Goal: Task Accomplishment & Management: Manage account settings

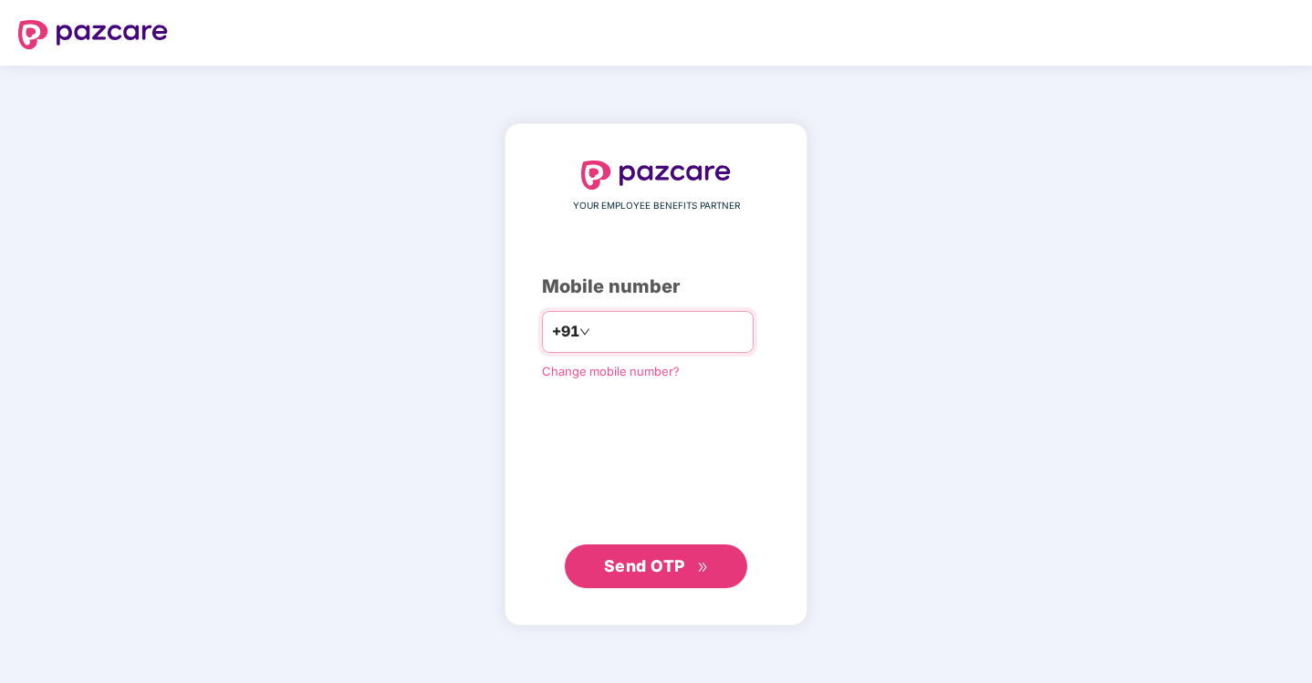
click at [623, 328] on input "number" at bounding box center [669, 331] width 150 height 29
type input "**********"
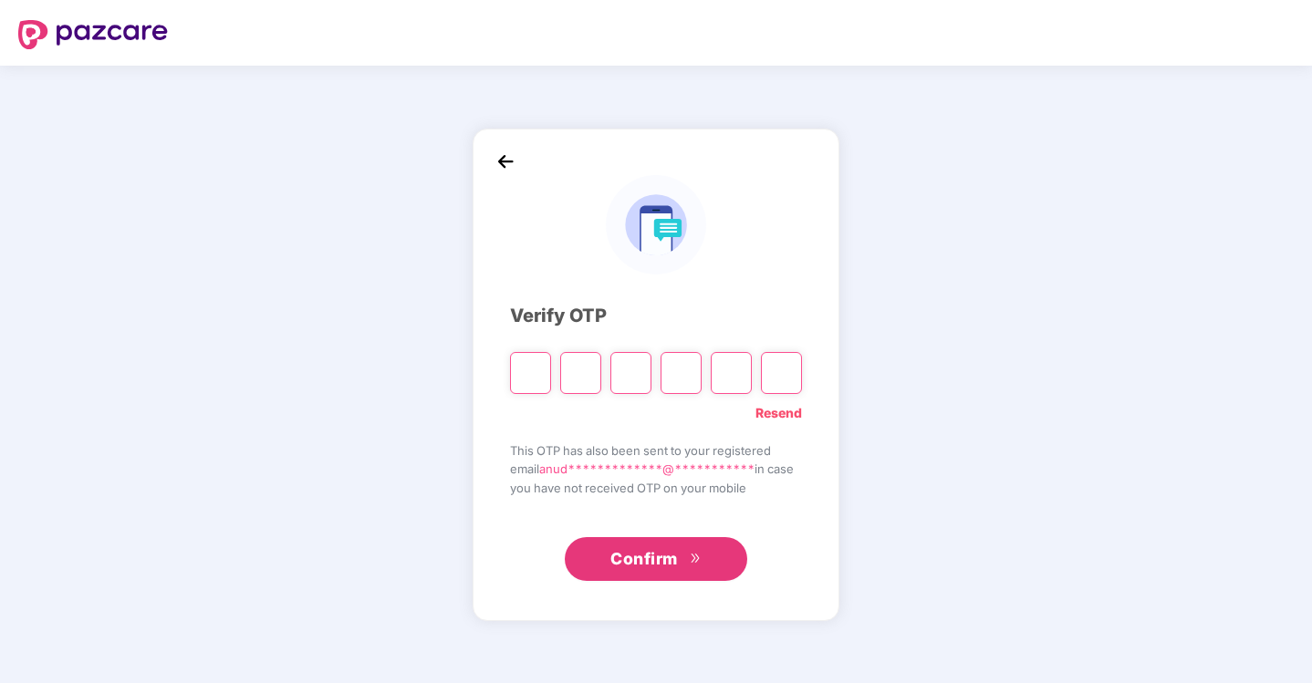
type input "*"
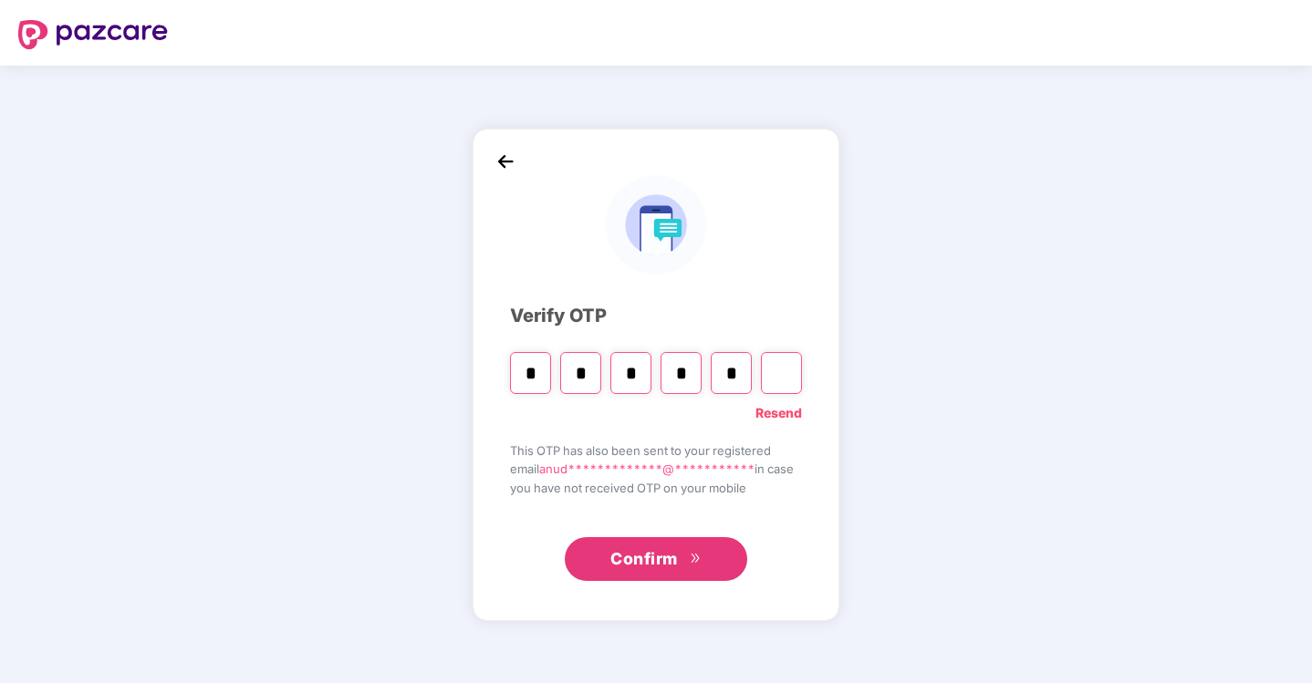
type input "*"
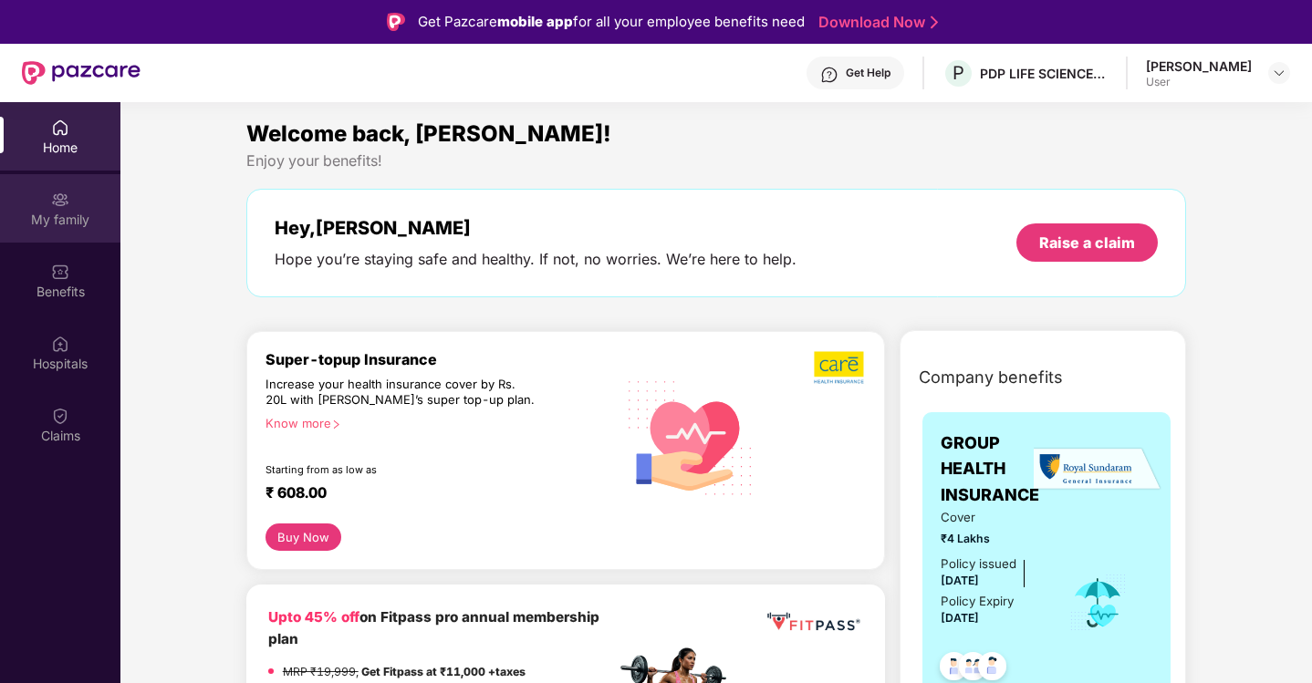
click at [69, 223] on div "My family" at bounding box center [60, 220] width 120 height 18
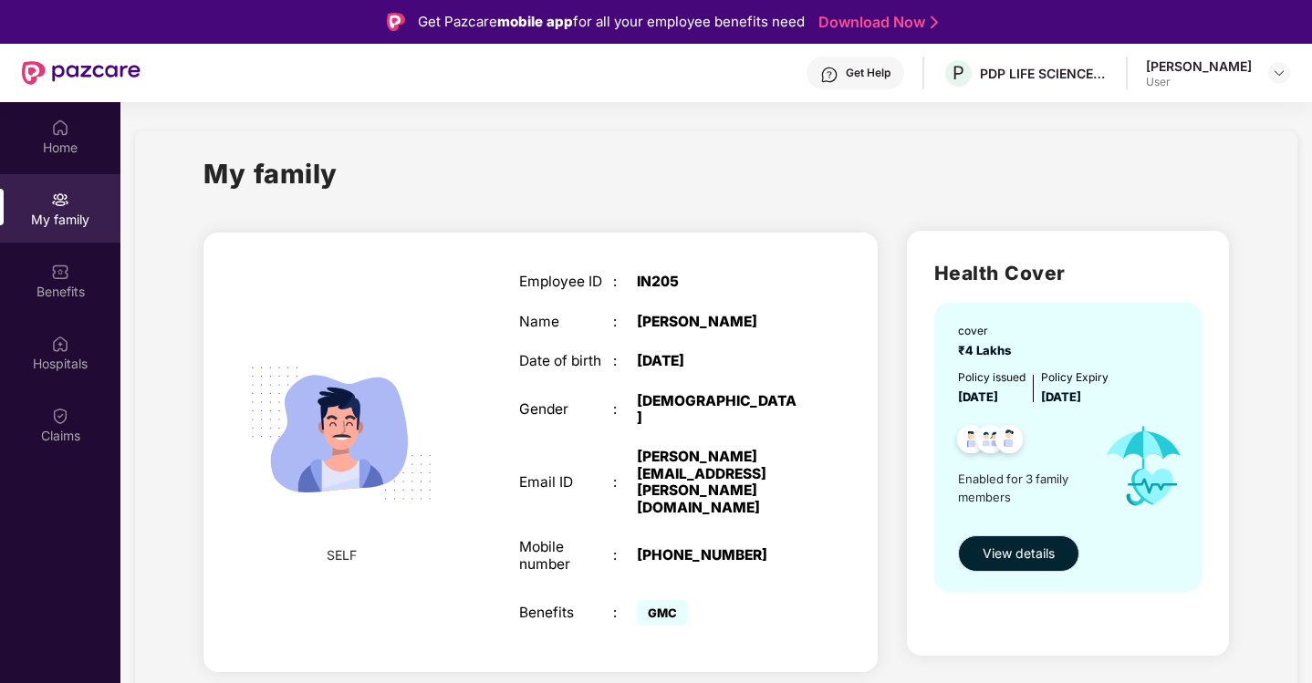
click at [995, 552] on span "View details" at bounding box center [1019, 554] width 72 height 20
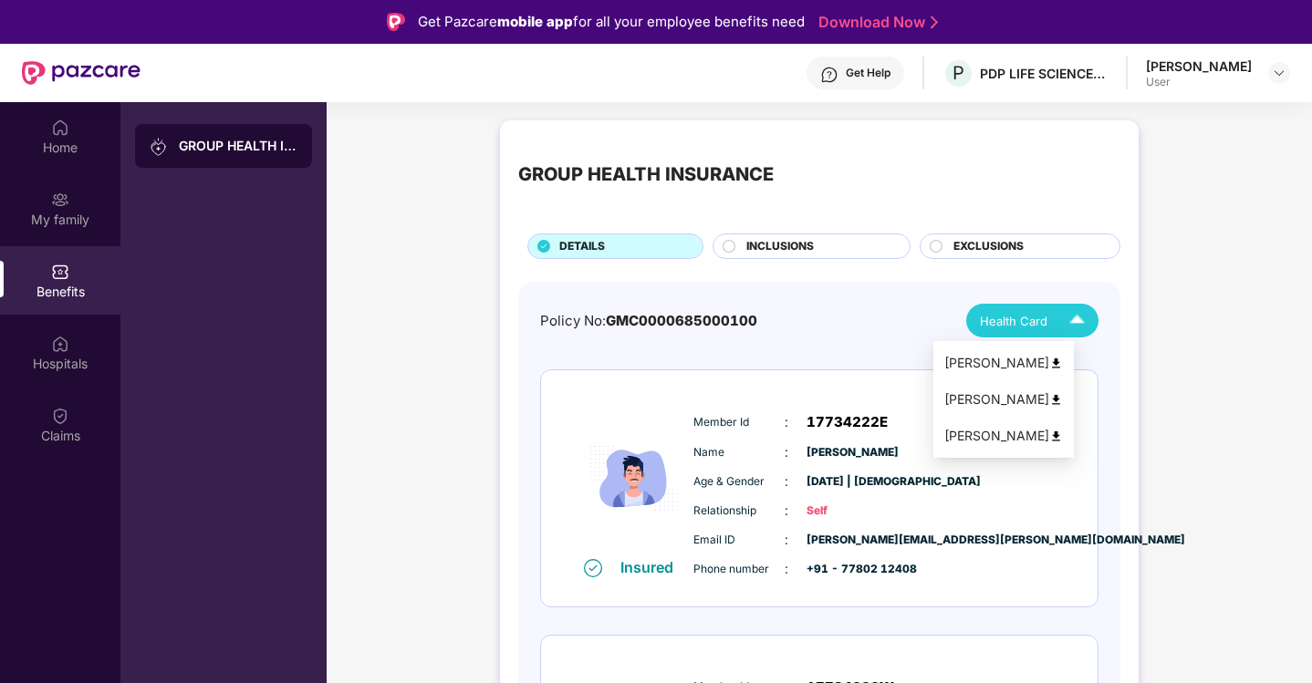
click at [1076, 310] on img at bounding box center [1077, 321] width 32 height 32
click at [1074, 365] on li "[PERSON_NAME]" at bounding box center [1003, 363] width 140 height 36
click at [933, 250] on circle at bounding box center [937, 246] width 12 height 12
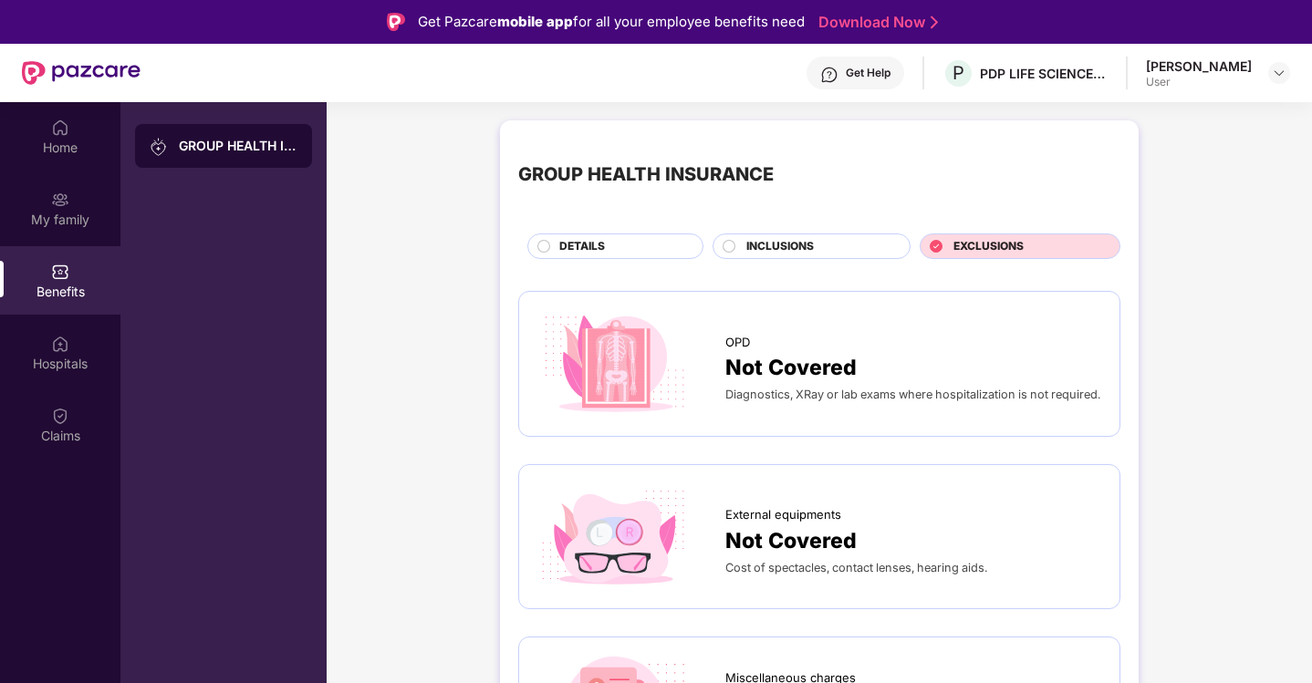
click at [729, 245] on circle at bounding box center [729, 246] width 12 height 12
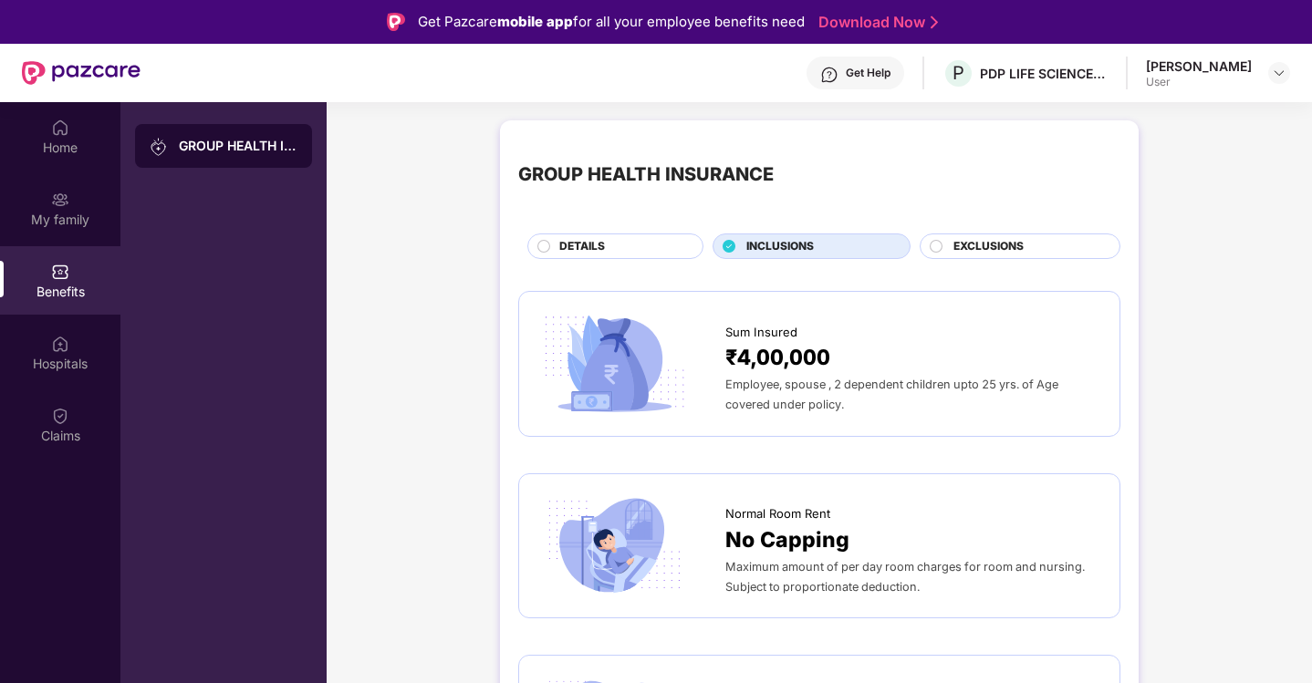
click at [545, 245] on circle at bounding box center [544, 246] width 12 height 12
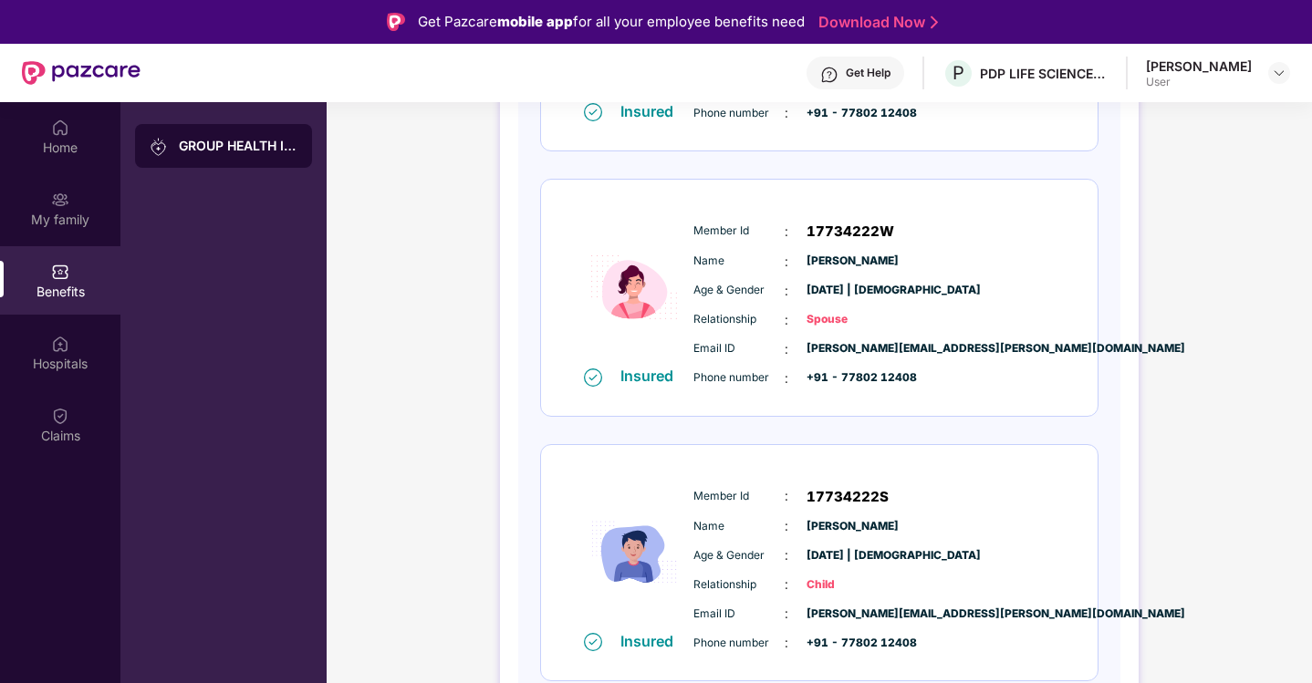
scroll to position [465, 0]
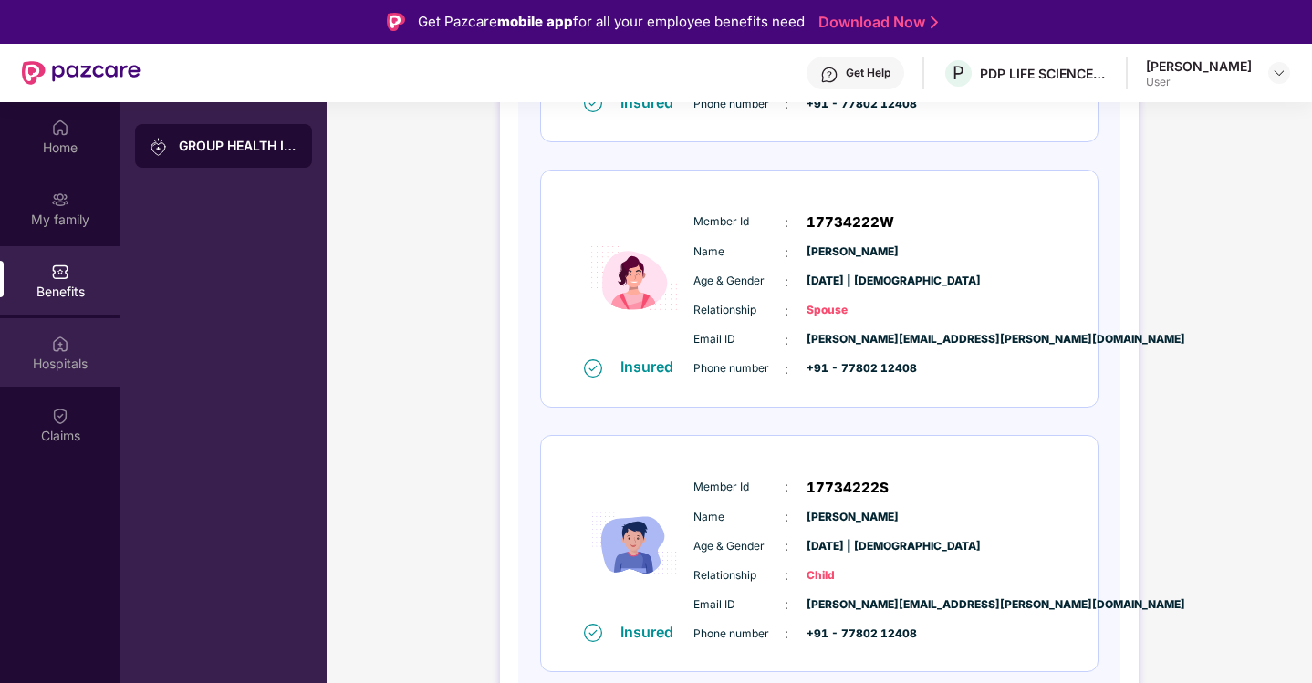
click at [56, 371] on div "Hospitals" at bounding box center [60, 364] width 120 height 18
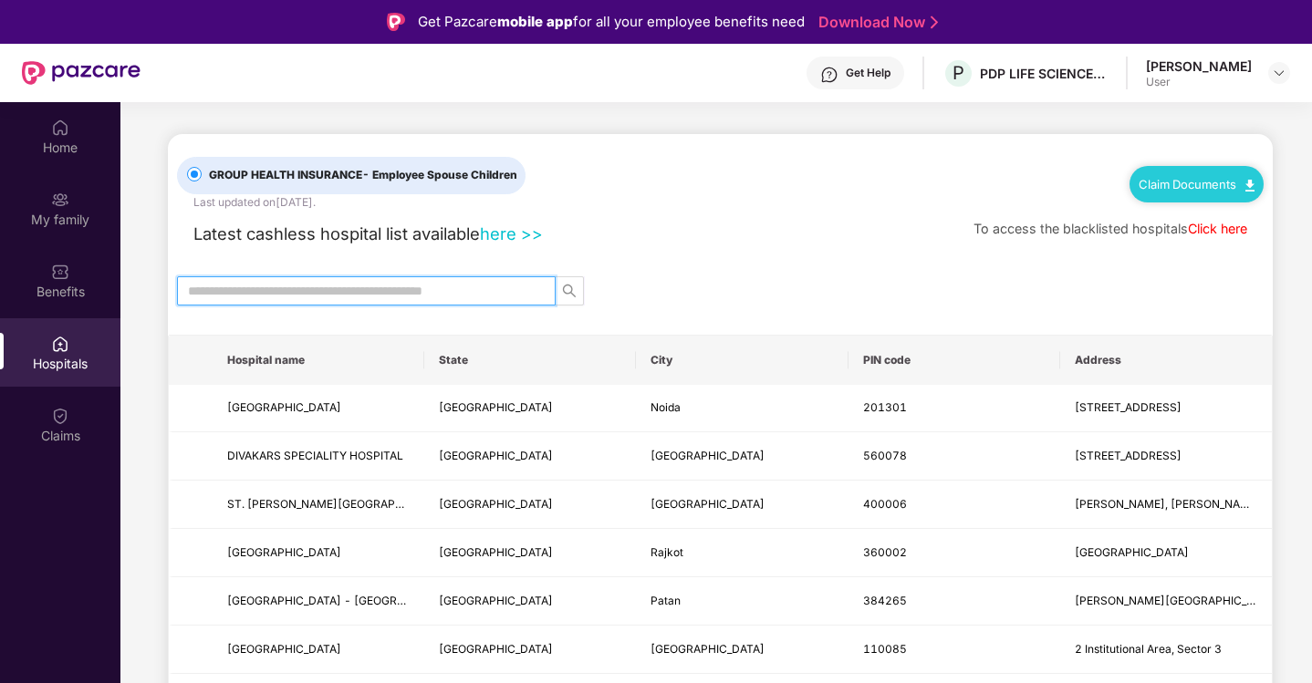
click at [352, 281] on input "text" at bounding box center [359, 291] width 342 height 20
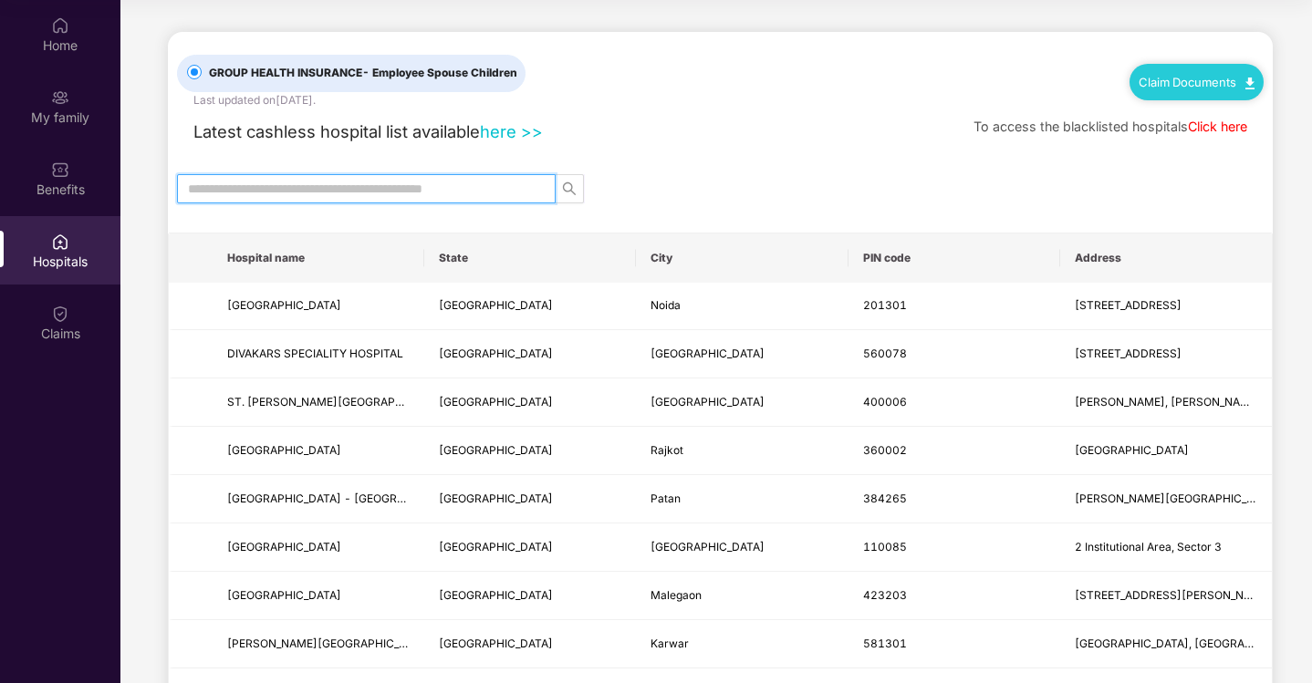
click at [432, 183] on input "text" at bounding box center [359, 189] width 342 height 20
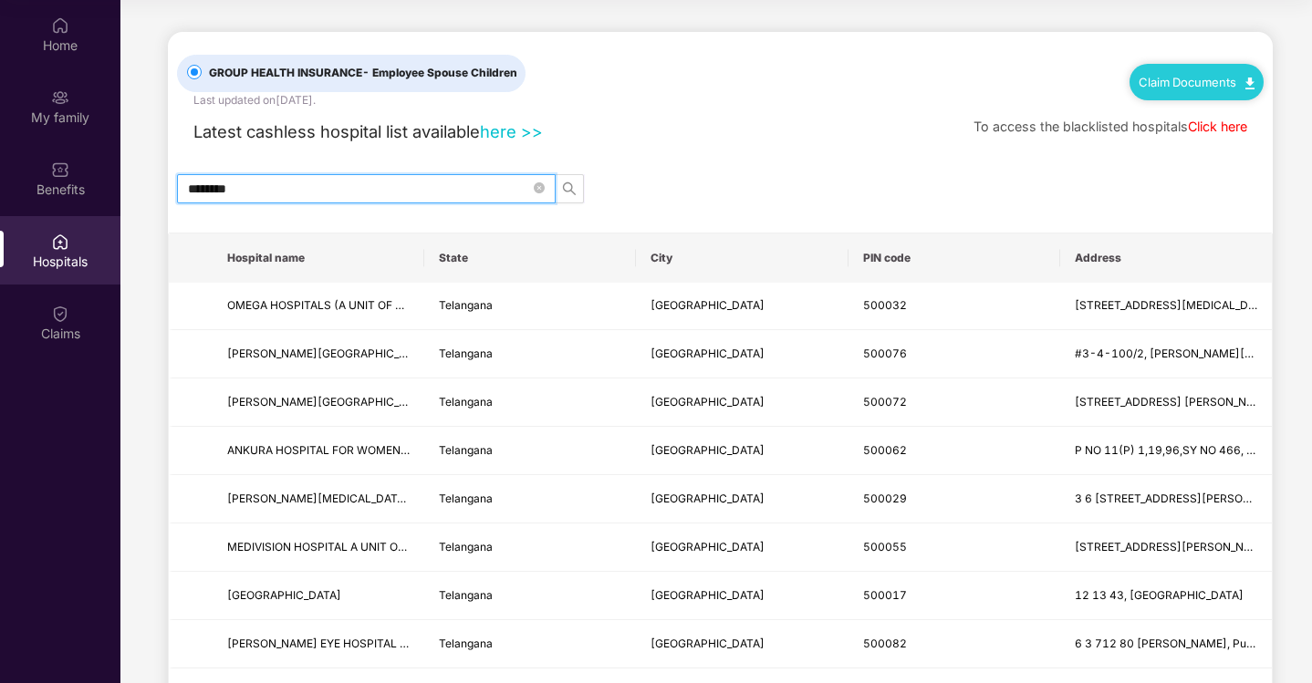
type input "*********"
click at [560, 191] on span "search" at bounding box center [569, 189] width 27 height 15
click at [577, 191] on span "search" at bounding box center [569, 189] width 27 height 15
click at [535, 182] on icon "close-circle" at bounding box center [539, 187] width 11 height 11
click at [466, 185] on input "text" at bounding box center [359, 189] width 342 height 20
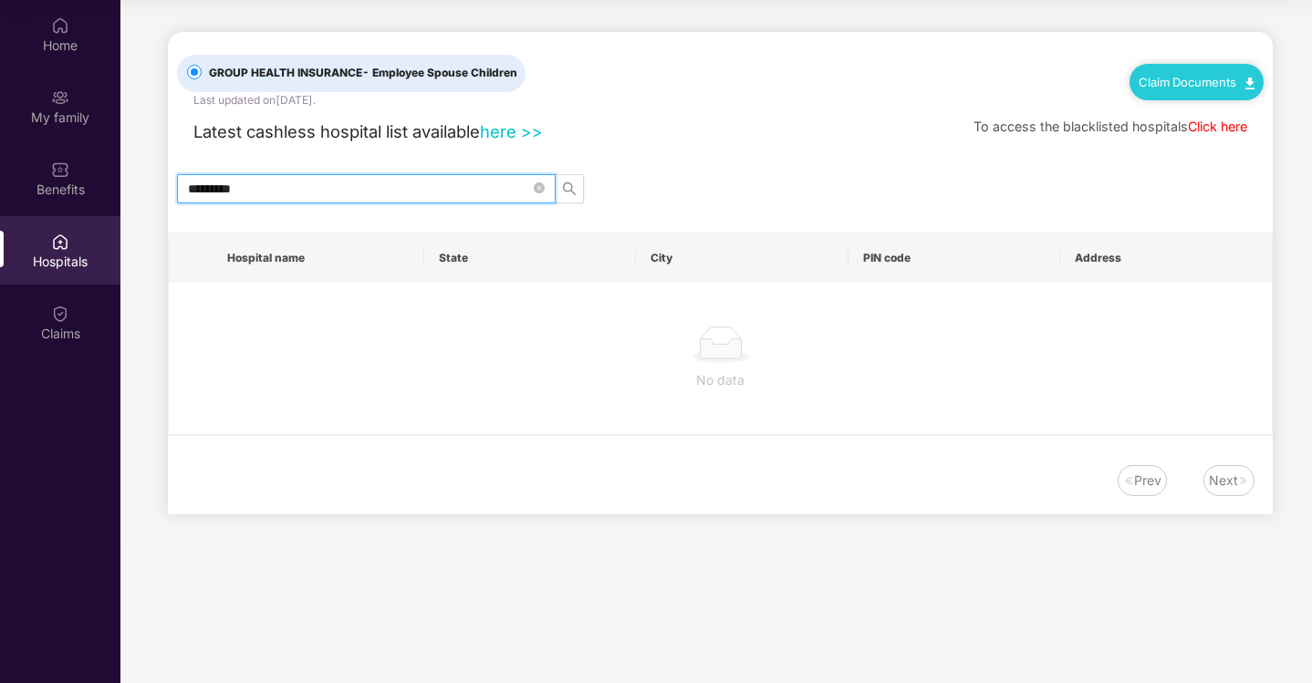
click at [234, 192] on input "*********" at bounding box center [359, 189] width 342 height 20
type input "*"
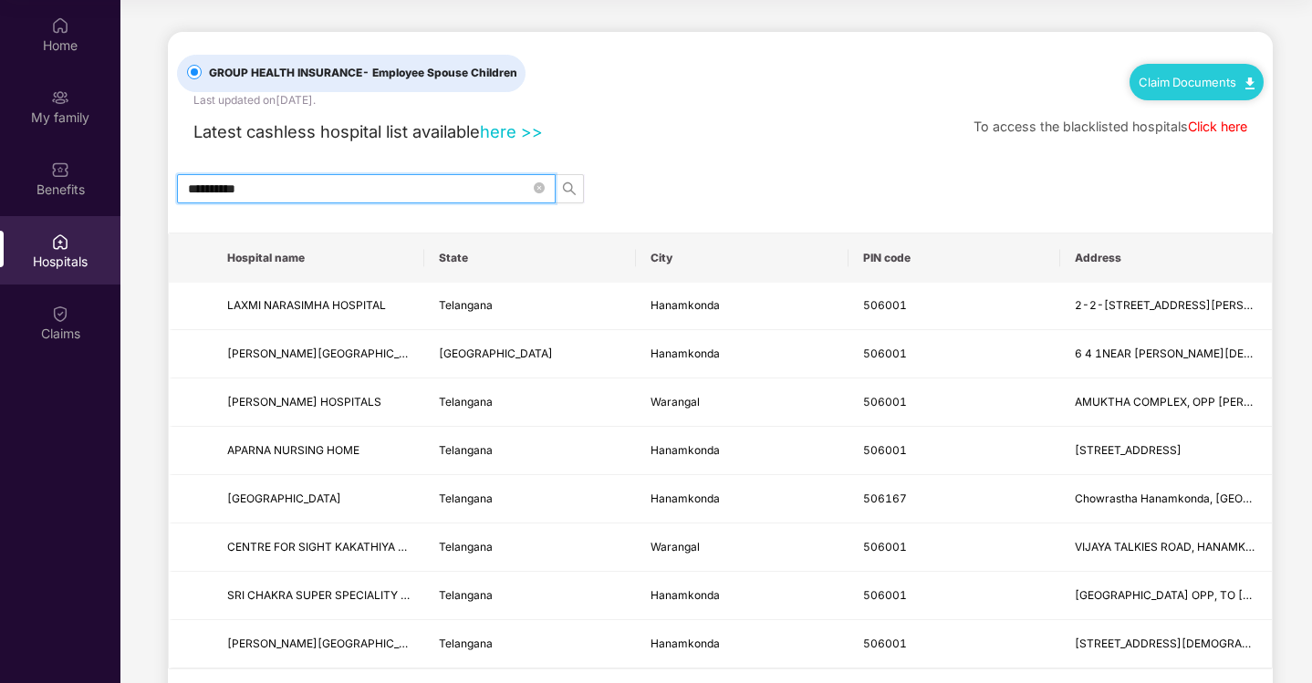
type input "**********"
click at [1191, 78] on link "Claim Documents" at bounding box center [1197, 82] width 116 height 15
click at [837, 189] on div "**********" at bounding box center [720, 188] width 1105 height 29
click at [602, 449] on td "Telangana" at bounding box center [530, 451] width 212 height 48
click at [298, 454] on span "APARNA NURSING HOME" at bounding box center [293, 450] width 132 height 14
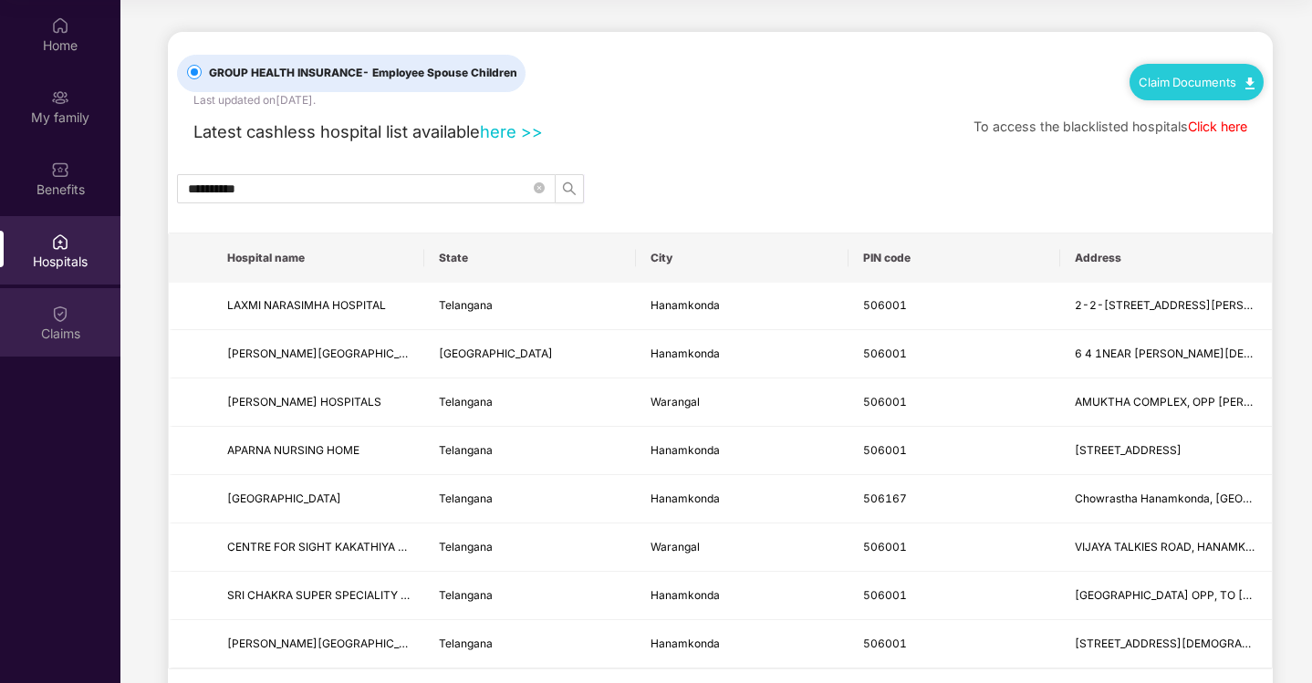
click at [65, 318] on img at bounding box center [60, 314] width 18 height 18
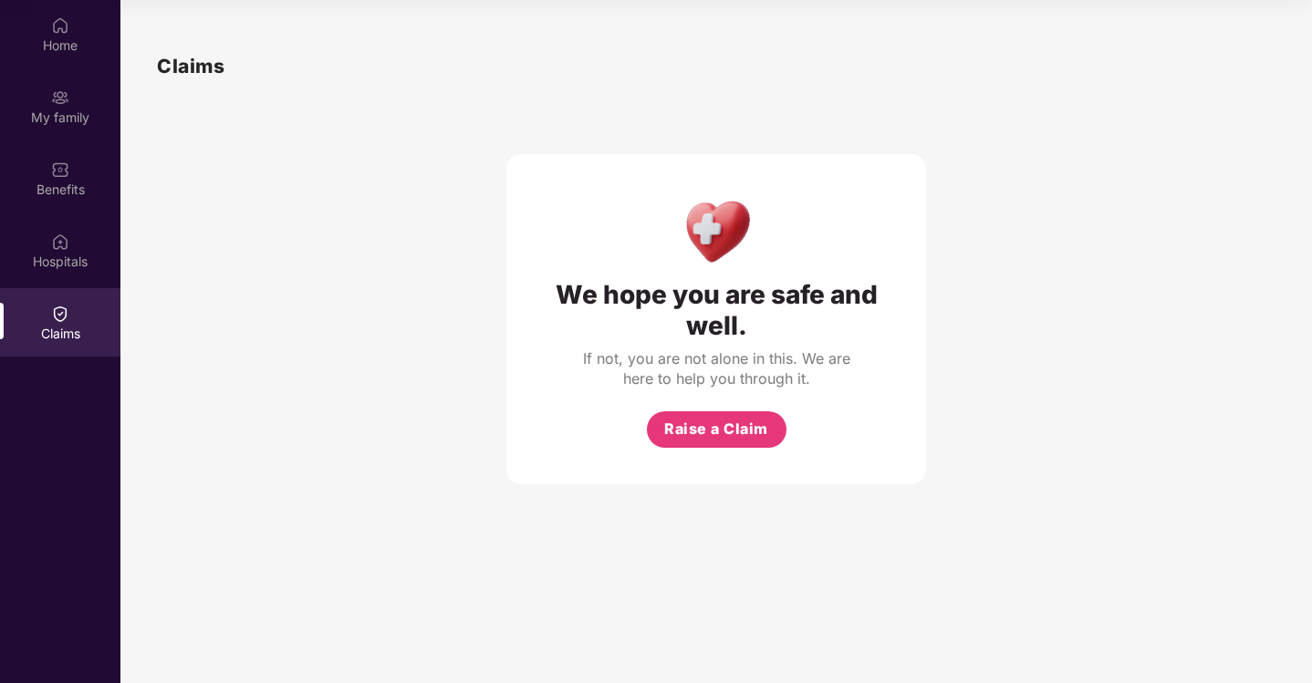
click at [732, 451] on div "We hope you are safe and well. If not, you are not alone in this. We are here t…" at bounding box center [716, 319] width 420 height 330
click at [723, 432] on span "Raise a Claim" at bounding box center [716, 429] width 104 height 23
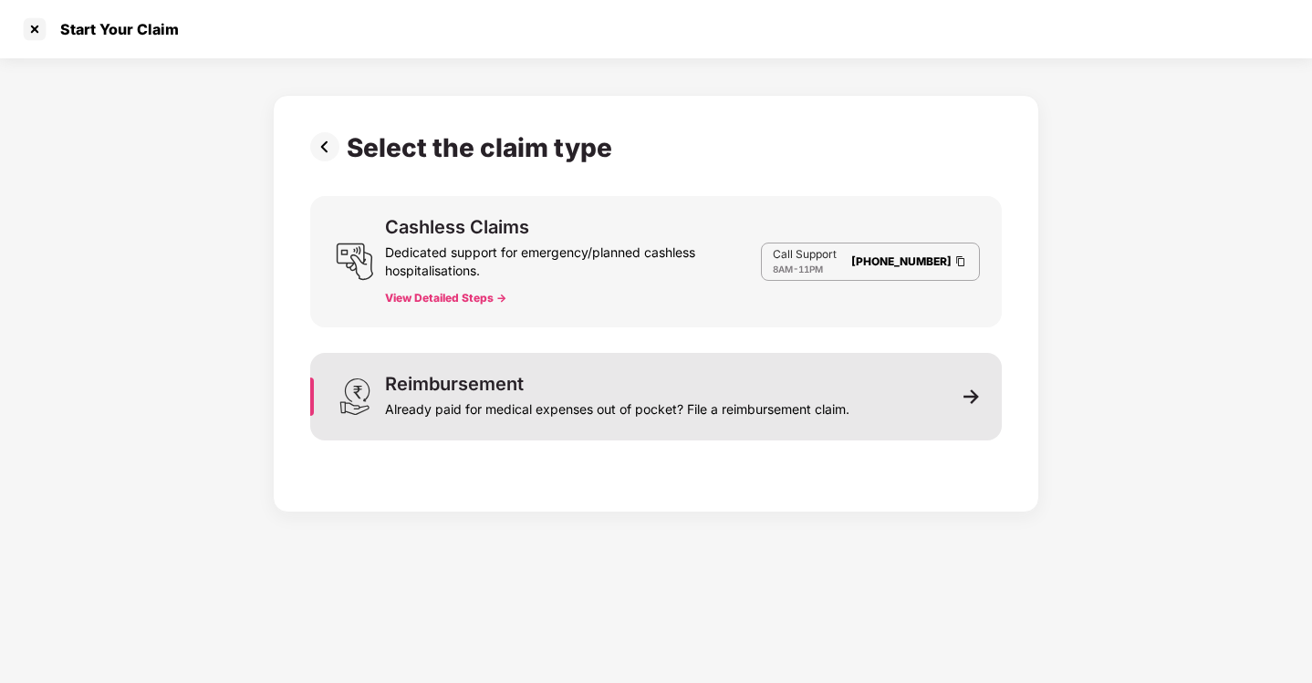
scroll to position [44, 0]
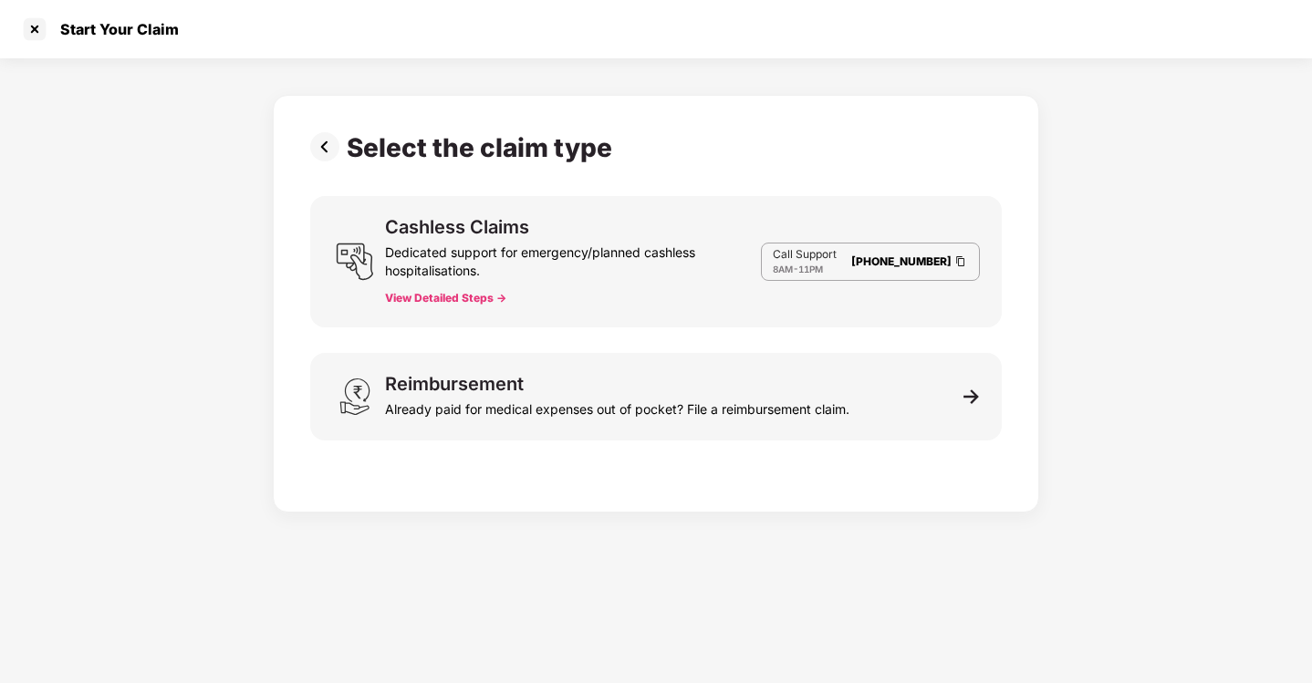
click at [481, 299] on button "View Detailed Steps ->" at bounding box center [445, 298] width 121 height 15
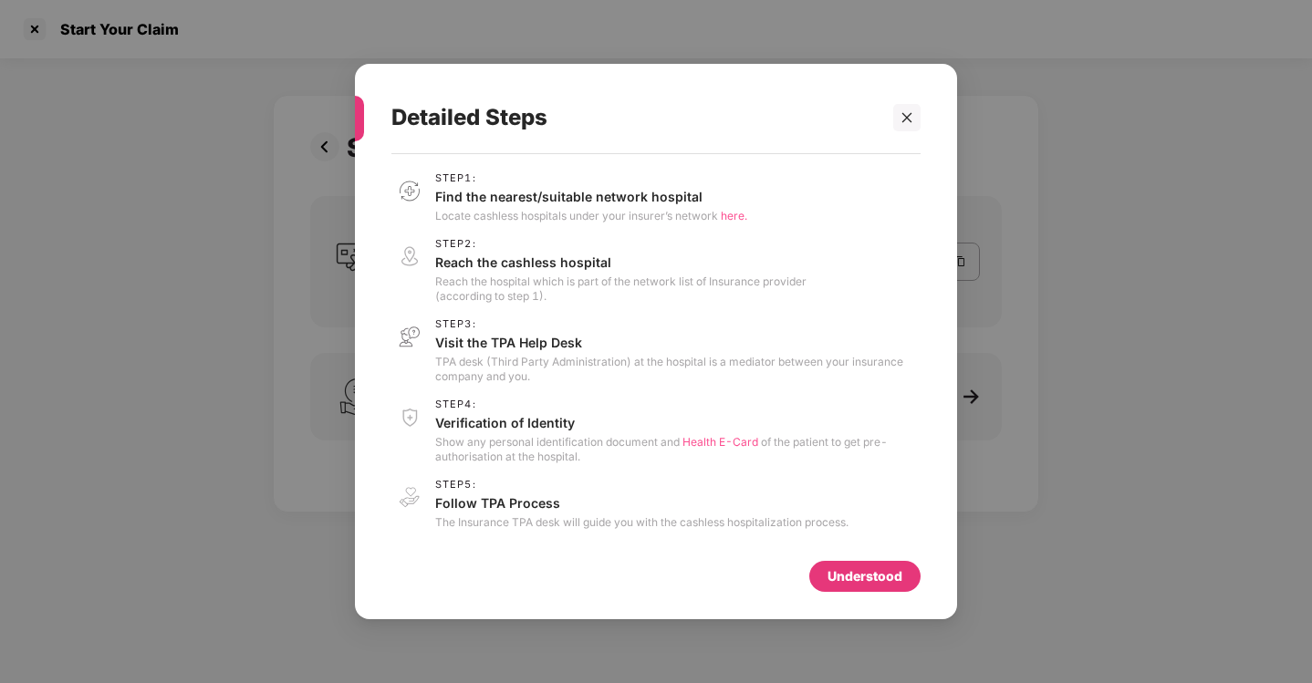
click at [864, 569] on div "Understood" at bounding box center [864, 577] width 75 height 20
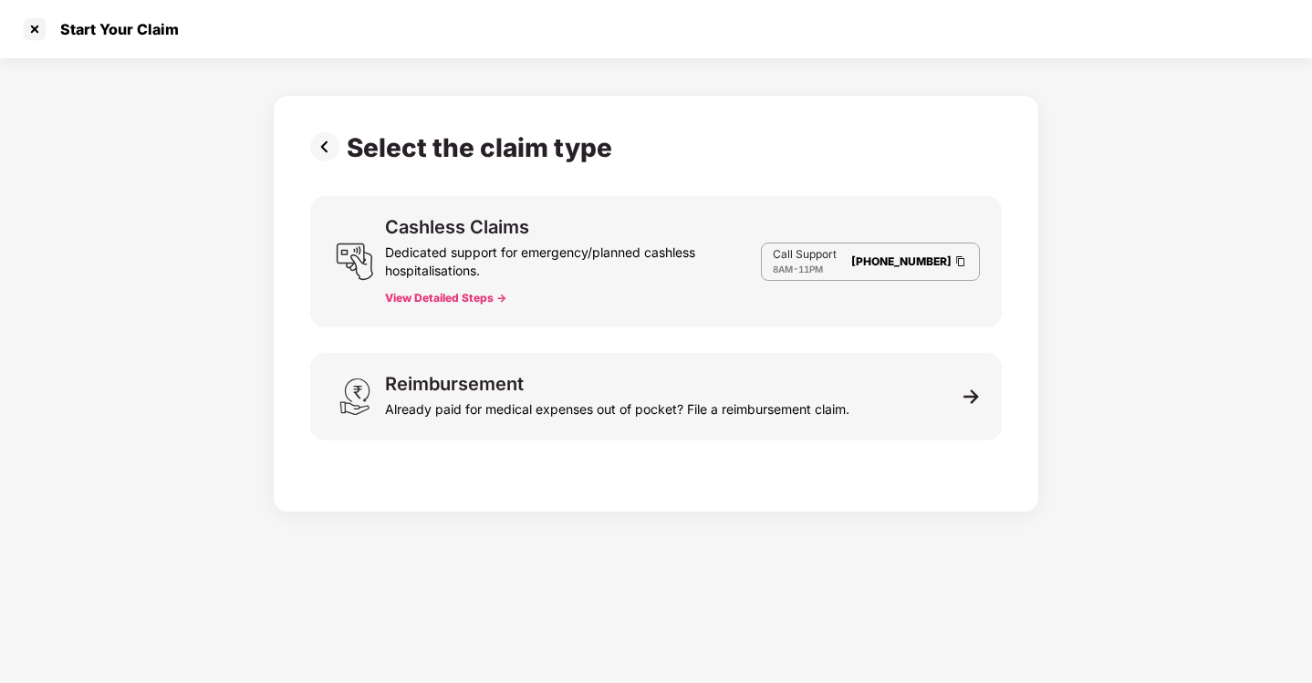
click at [331, 148] on img at bounding box center [328, 146] width 36 height 29
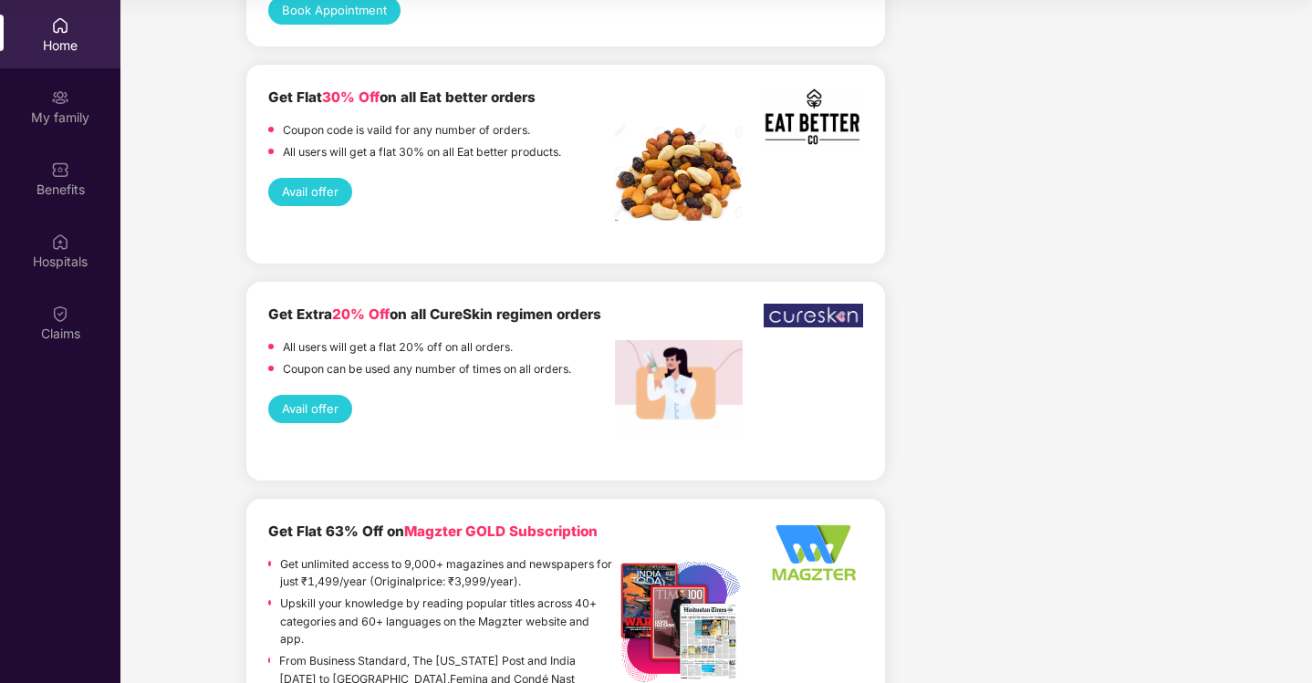
scroll to position [4755, 0]
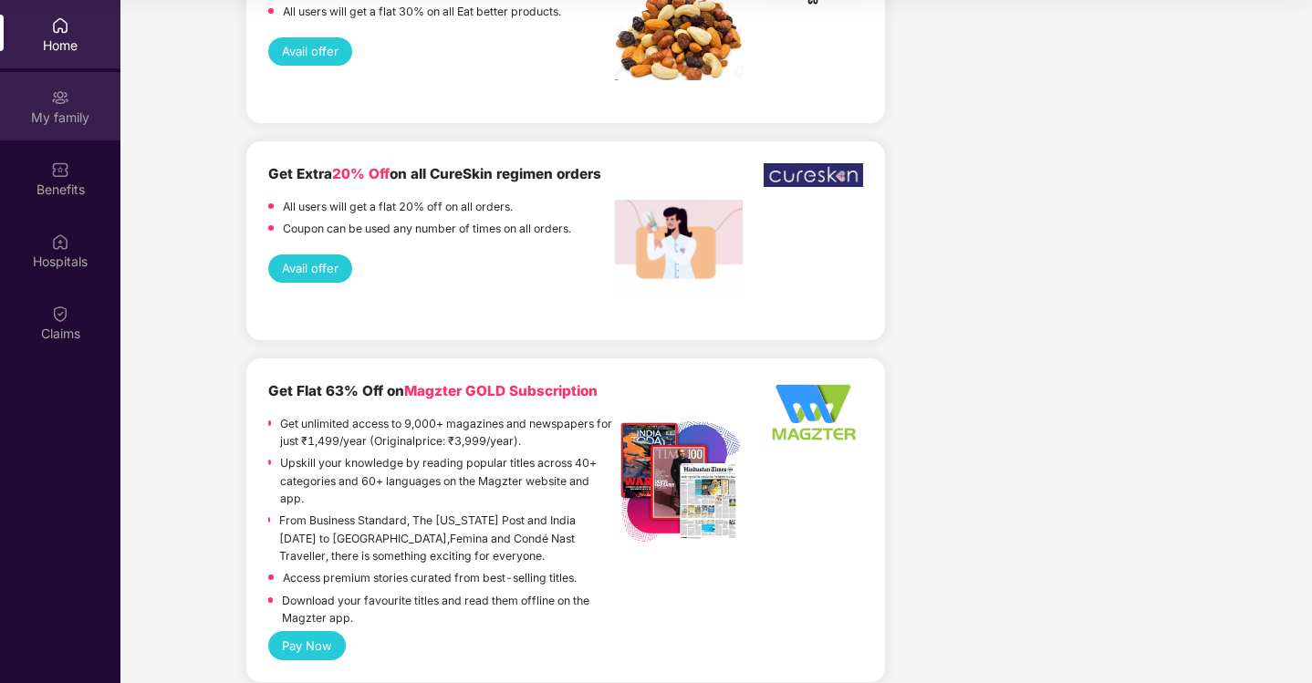
click at [69, 102] on div "My family" at bounding box center [60, 106] width 120 height 68
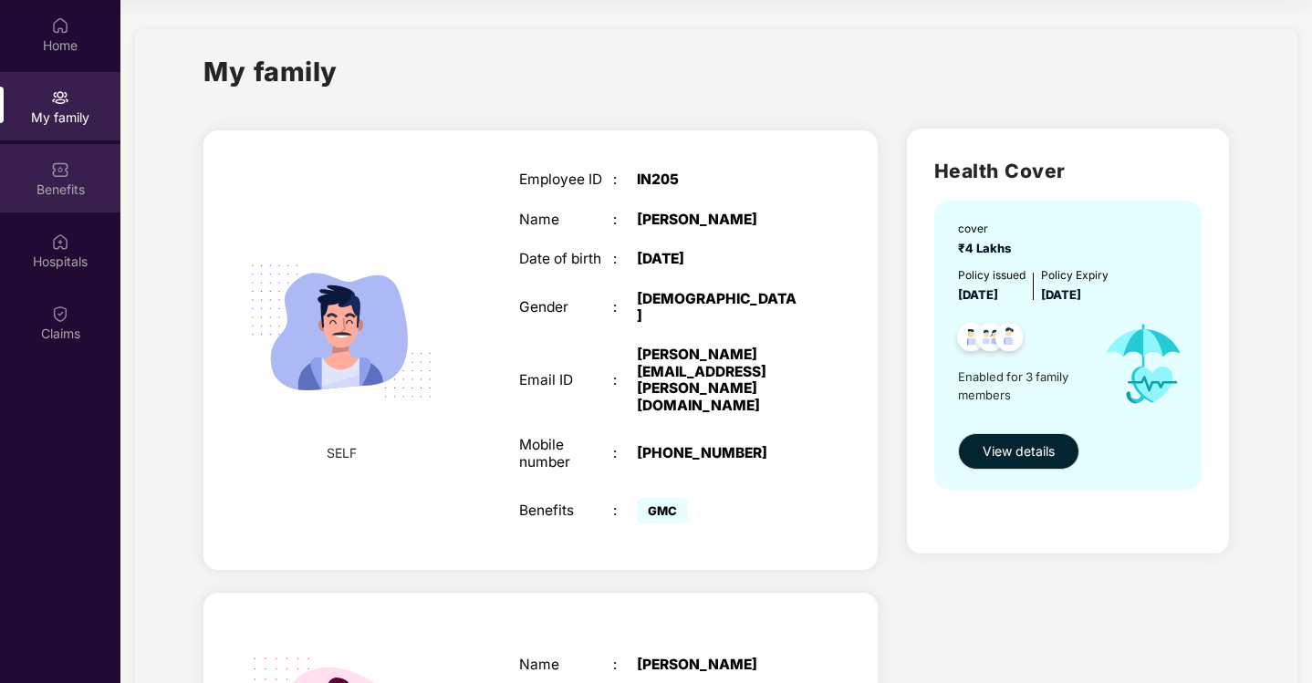
click at [53, 196] on div "Benefits" at bounding box center [60, 190] width 120 height 18
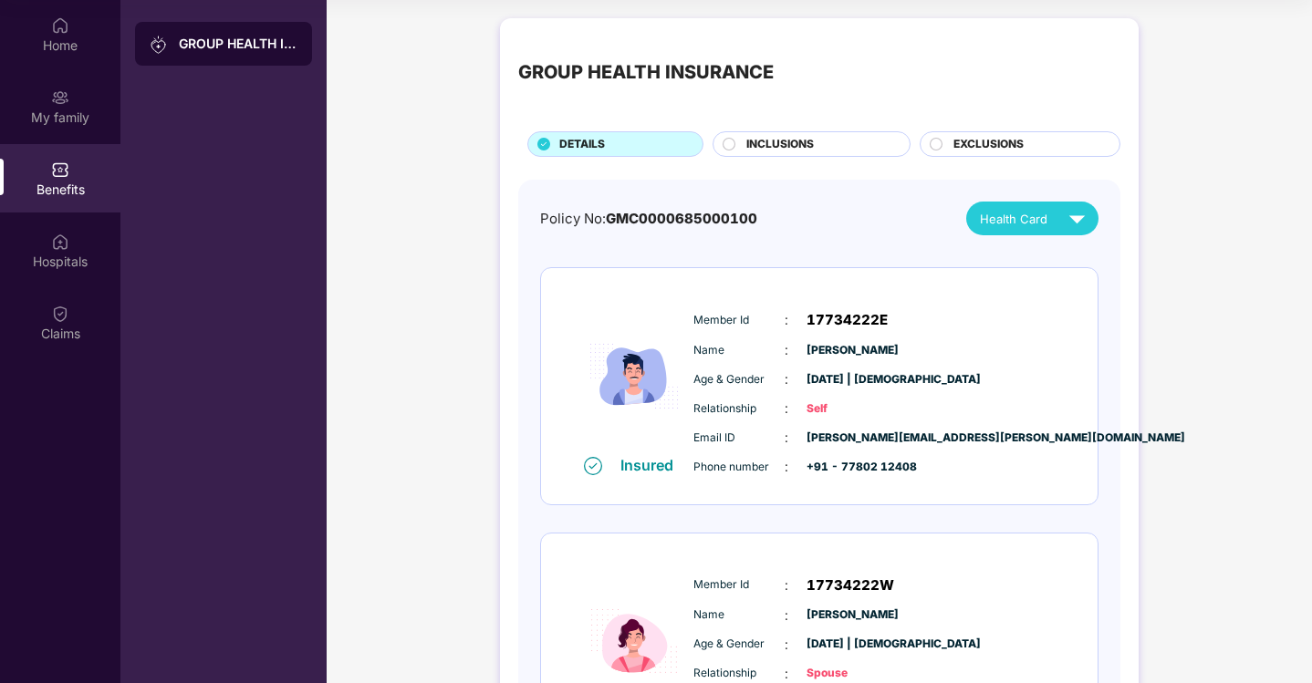
click at [231, 34] on div "GROUP HEALTH INSURANCE" at bounding box center [223, 44] width 177 height 44
click at [727, 144] on circle at bounding box center [729, 144] width 12 height 12
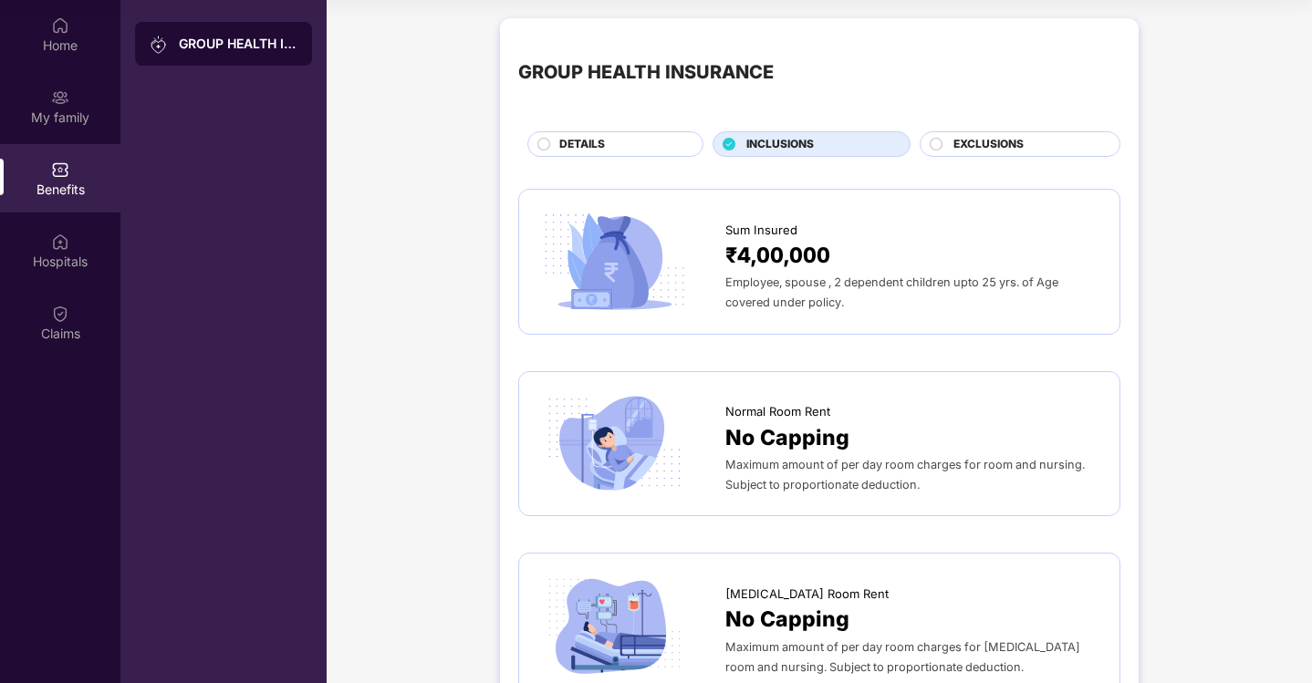
click at [550, 140] on div "DETAILS" at bounding box center [621, 146] width 143 height 20
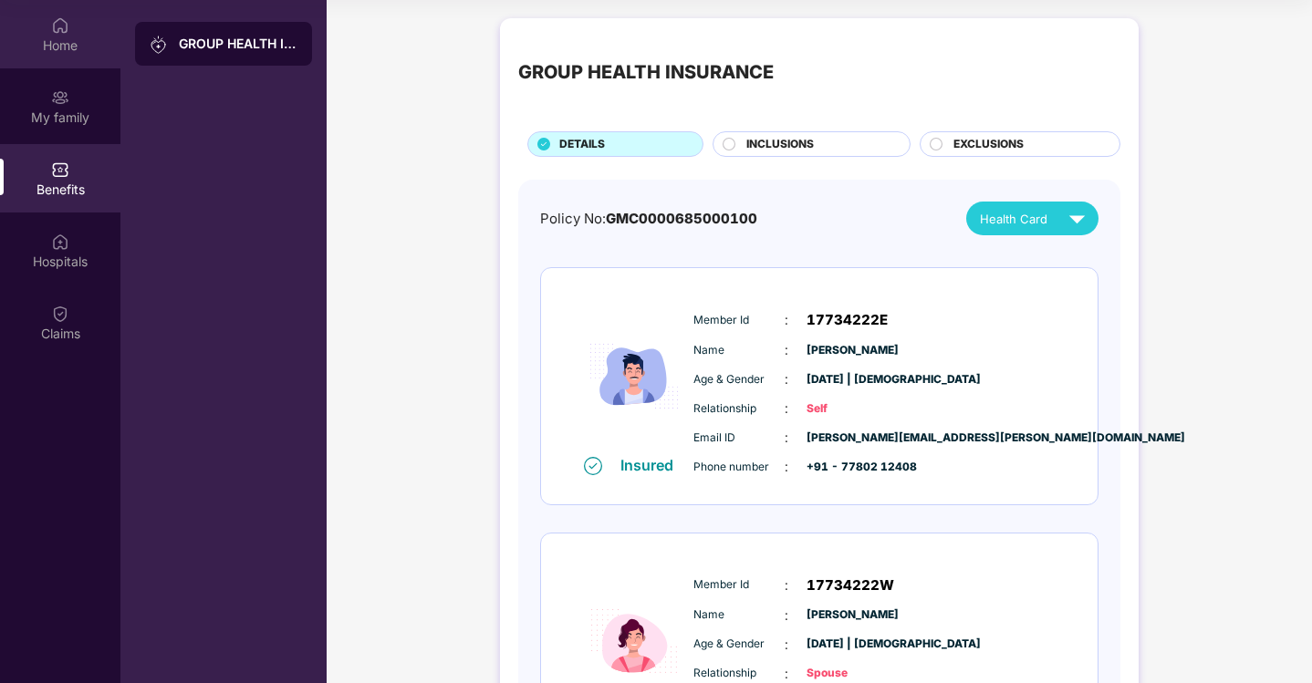
click at [76, 43] on div "Home" at bounding box center [60, 45] width 120 height 18
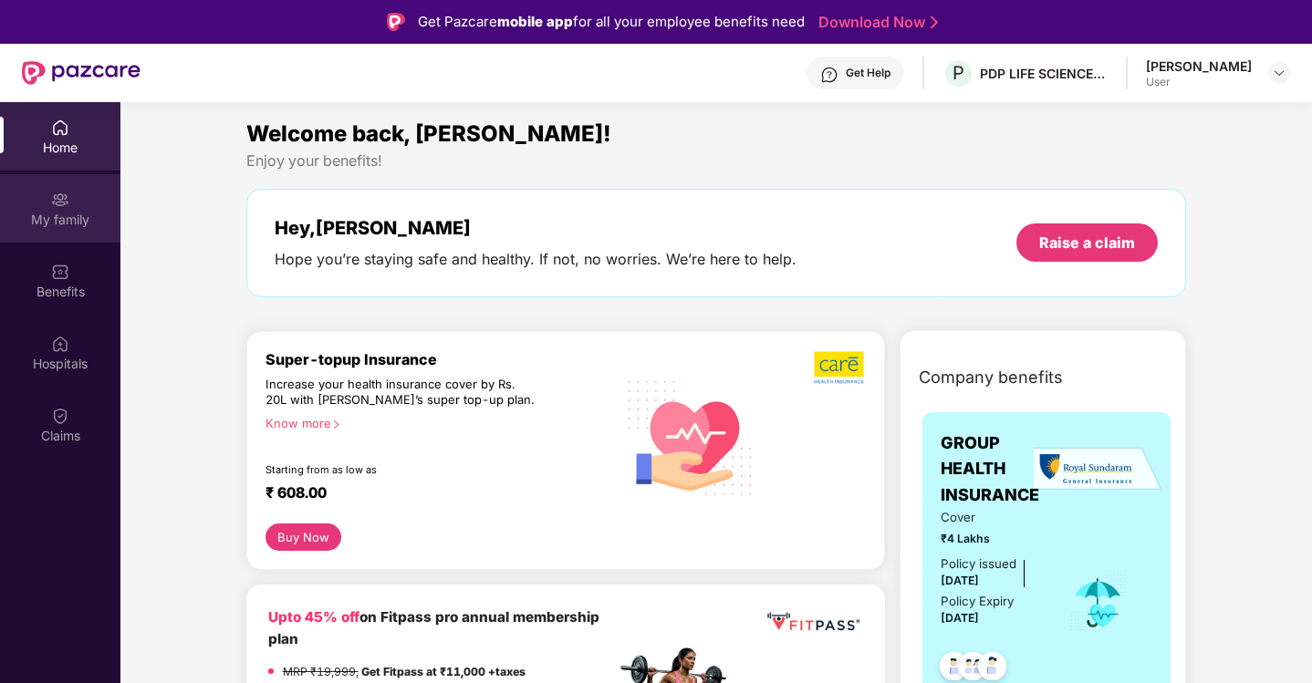
click at [56, 201] on img at bounding box center [60, 200] width 18 height 18
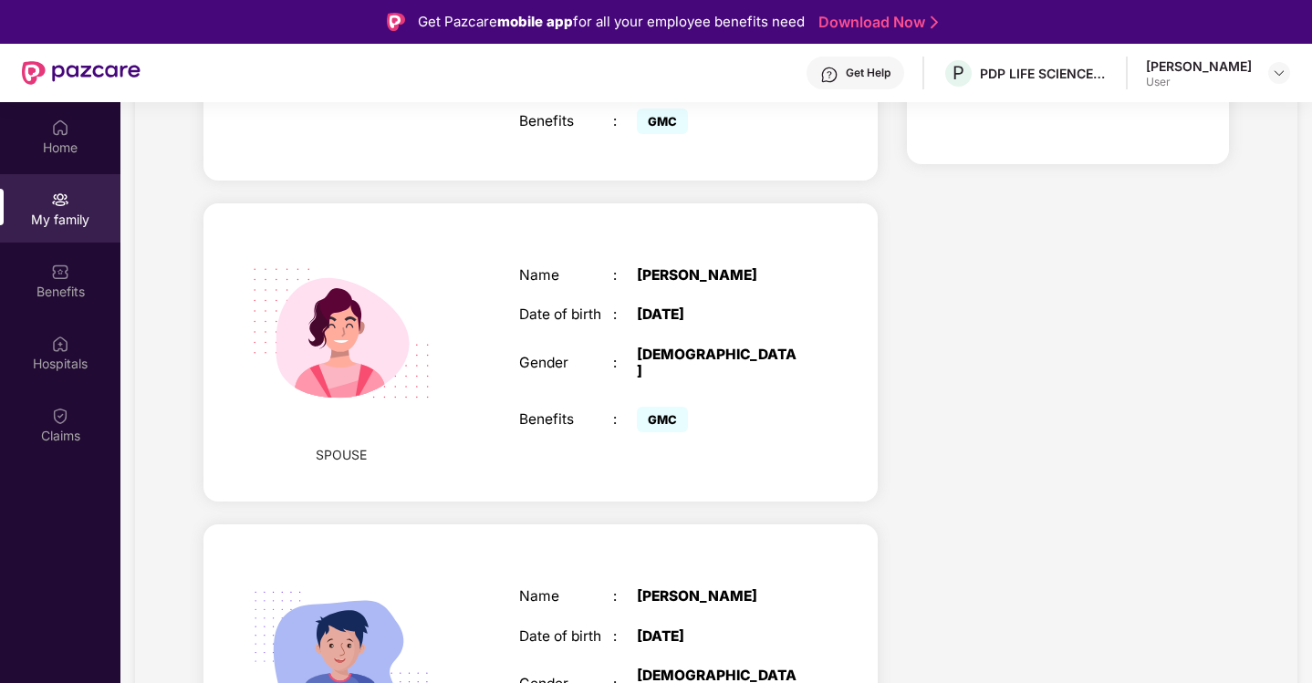
scroll to position [547, 0]
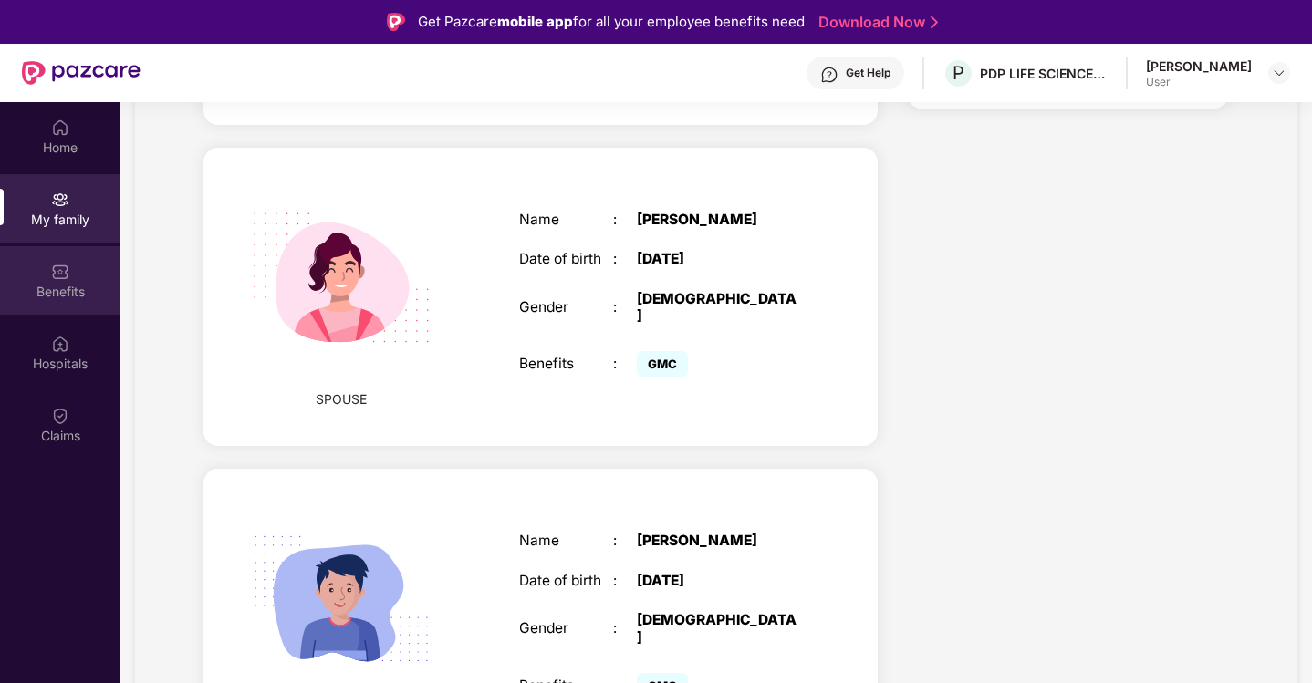
click at [46, 283] on div "Benefits" at bounding box center [60, 292] width 120 height 18
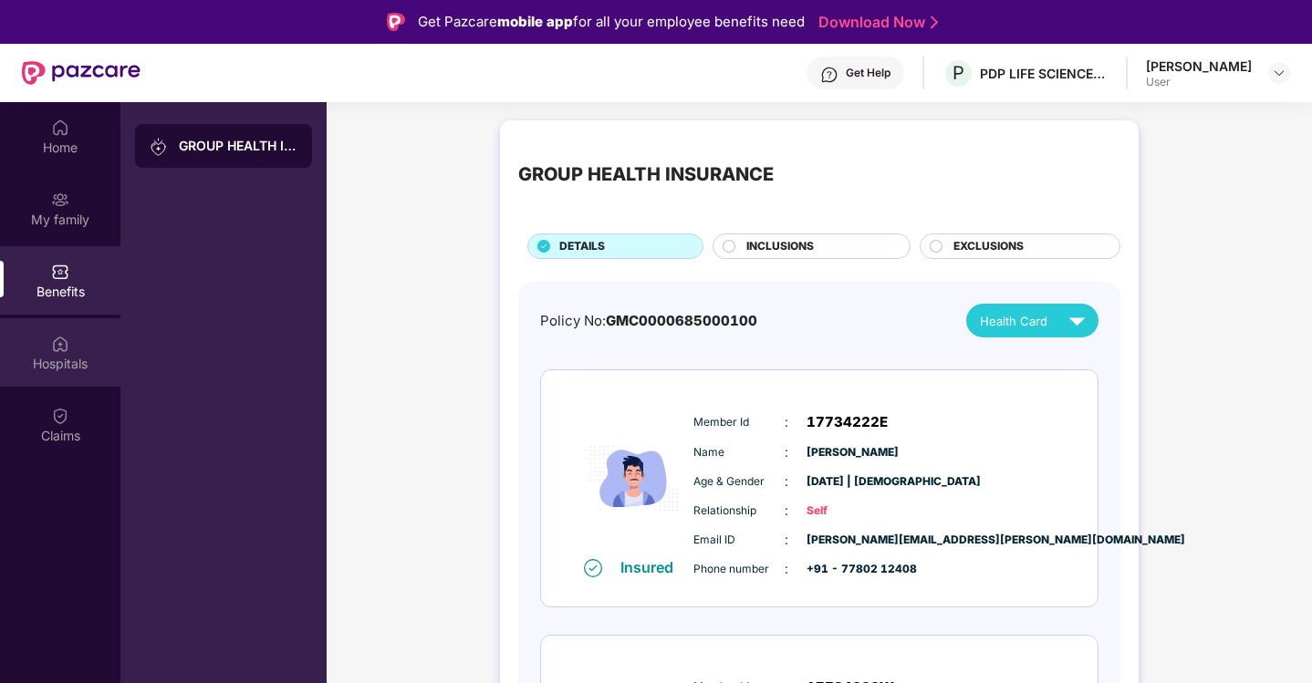
click at [46, 339] on div "Hospitals" at bounding box center [60, 352] width 120 height 68
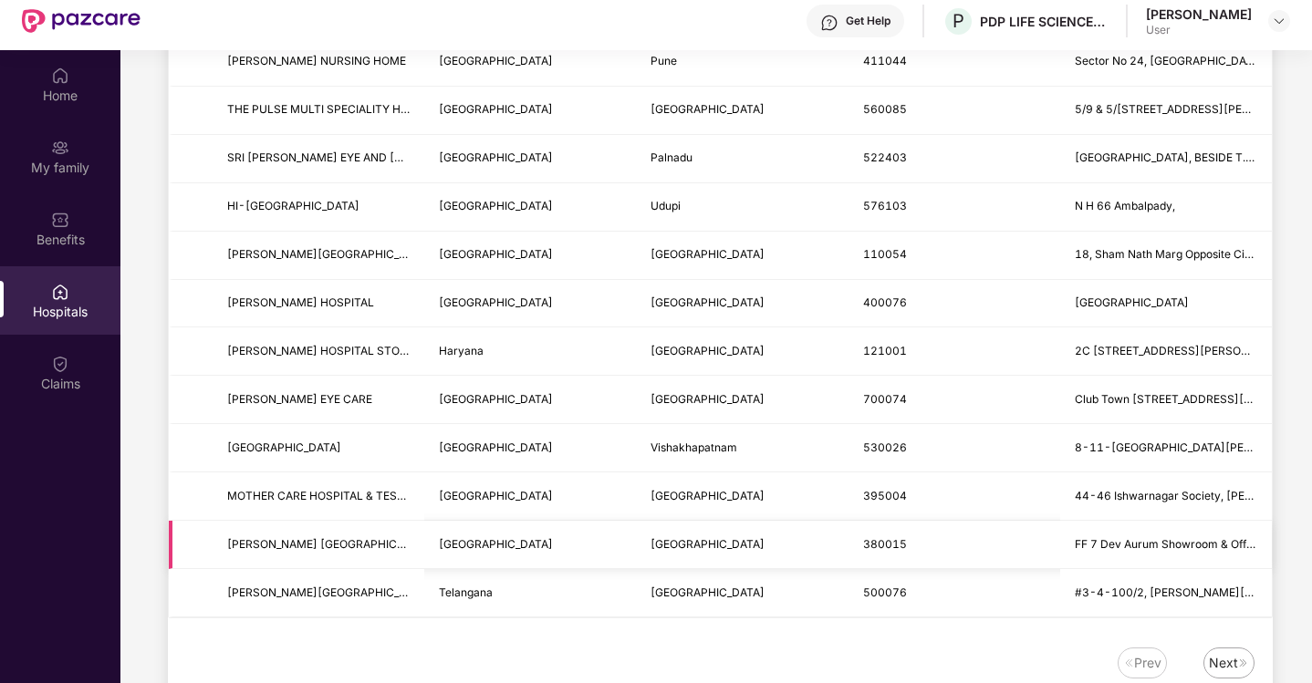
scroll to position [102, 0]
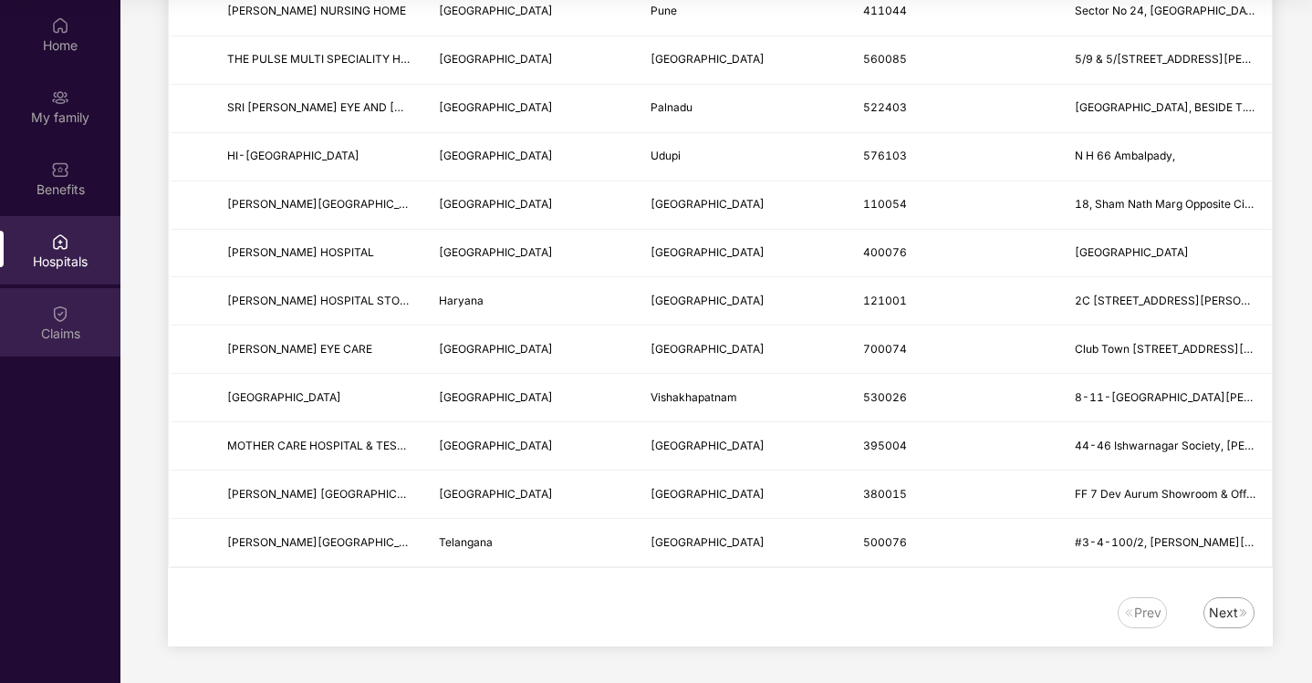
click at [35, 318] on div "Claims" at bounding box center [60, 322] width 120 height 68
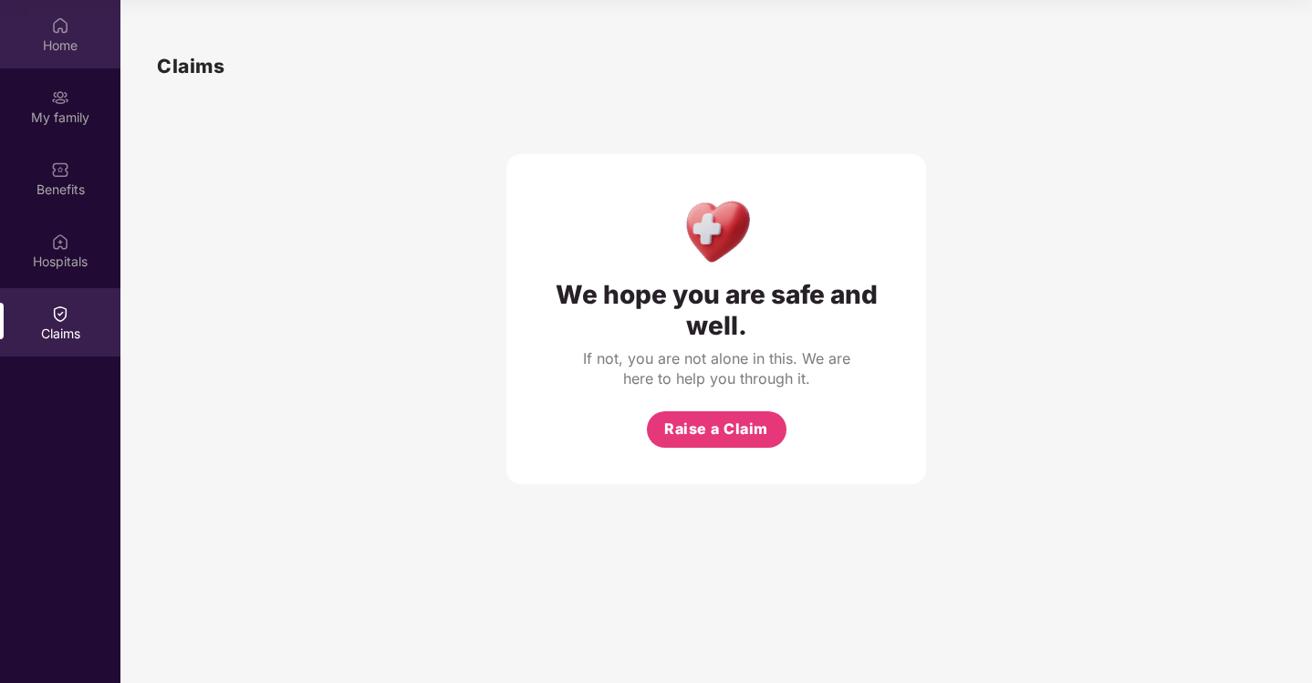
click at [58, 50] on div "Home" at bounding box center [60, 45] width 120 height 18
